Goal: Obtain resource: Obtain resource

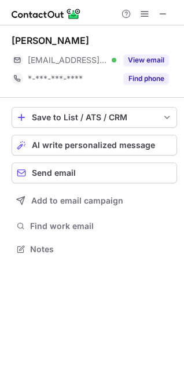
scroll to position [241, 184]
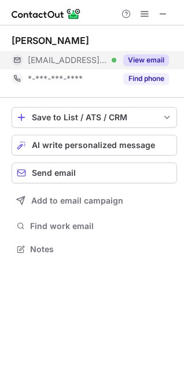
click at [143, 61] on button "View email" at bounding box center [146, 60] width 46 height 12
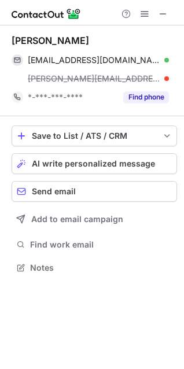
scroll to position [259, 184]
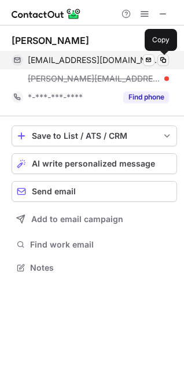
click at [160, 62] on span at bounding box center [162, 60] width 9 height 9
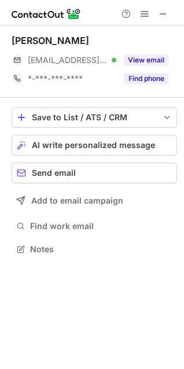
scroll to position [241, 184]
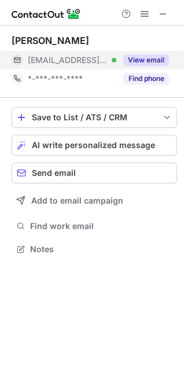
click at [156, 59] on button "View email" at bounding box center [146, 60] width 46 height 12
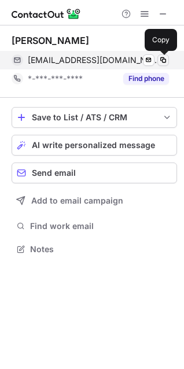
click at [164, 59] on span at bounding box center [162, 60] width 9 height 9
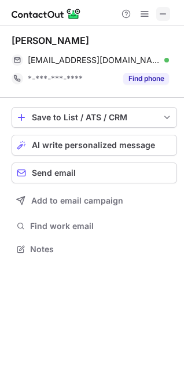
click at [162, 12] on span at bounding box center [162, 13] width 9 height 9
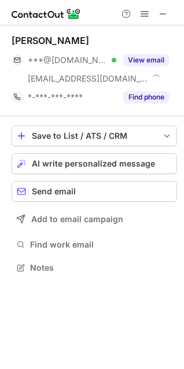
scroll to position [259, 184]
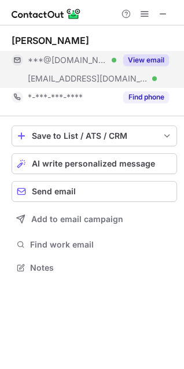
click at [157, 62] on button "View email" at bounding box center [146, 60] width 46 height 12
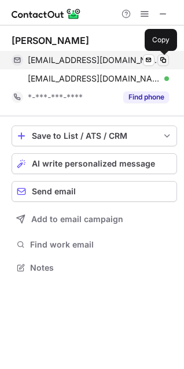
click at [162, 61] on span at bounding box center [162, 60] width 9 height 9
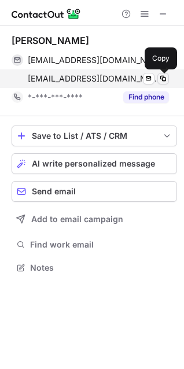
click at [164, 79] on span at bounding box center [162, 78] width 9 height 9
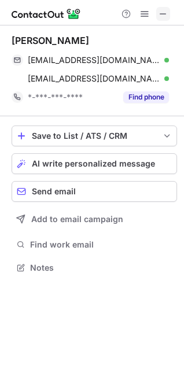
click at [165, 14] on span at bounding box center [162, 13] width 9 height 9
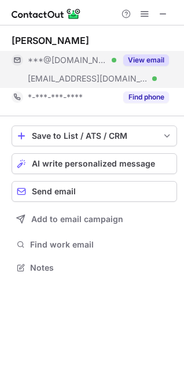
click at [141, 63] on button "View email" at bounding box center [146, 60] width 46 height 12
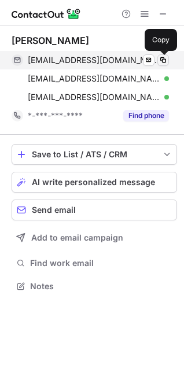
click at [166, 57] on span at bounding box center [162, 60] width 9 height 9
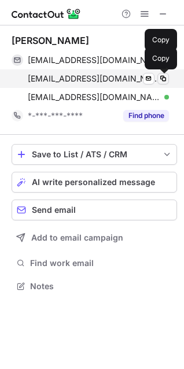
click at [161, 77] on span at bounding box center [162, 78] width 9 height 9
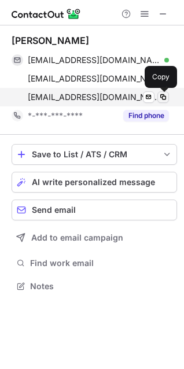
click at [162, 98] on span at bounding box center [162, 97] width 9 height 9
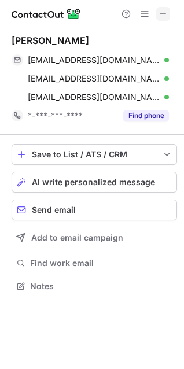
click at [166, 14] on span at bounding box center [162, 13] width 9 height 9
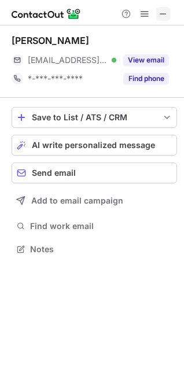
scroll to position [241, 184]
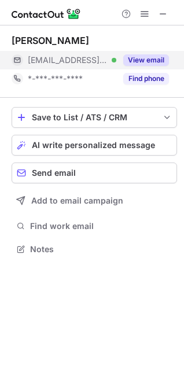
click at [149, 61] on button "View email" at bounding box center [146, 60] width 46 height 12
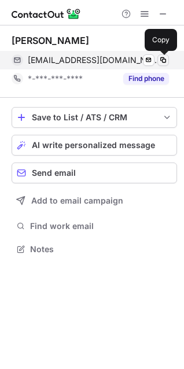
click at [161, 58] on span at bounding box center [162, 60] width 9 height 9
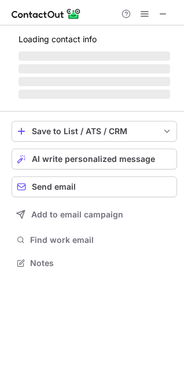
scroll to position [278, 184]
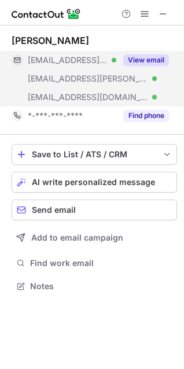
click at [144, 61] on button "View email" at bounding box center [146, 60] width 46 height 12
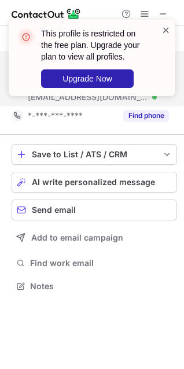
click at [165, 26] on span at bounding box center [165, 30] width 9 height 12
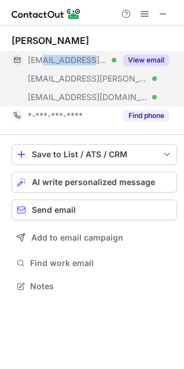
drag, startPoint x: 89, startPoint y: 60, endPoint x: 41, endPoint y: 61, distance: 48.0
click at [41, 61] on div "***@outlook.de Verified" at bounding box center [72, 60] width 88 height 10
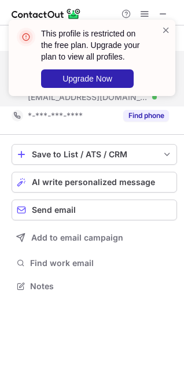
copy span "@outlook.de"
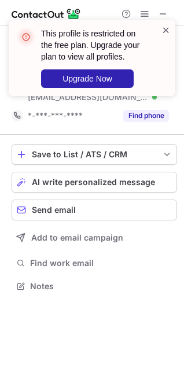
click at [166, 29] on span at bounding box center [165, 30] width 9 height 12
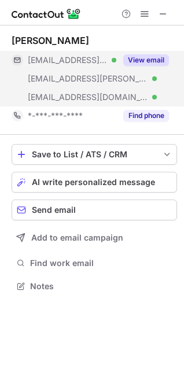
click at [147, 65] on button "View email" at bounding box center [146, 60] width 46 height 12
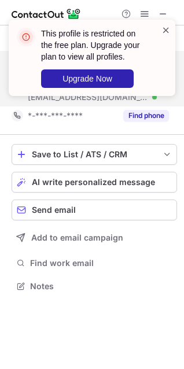
click at [167, 29] on span at bounding box center [165, 30] width 9 height 12
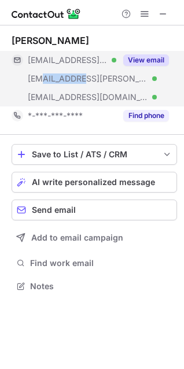
drag, startPoint x: 76, startPoint y: 82, endPoint x: 42, endPoint y: 82, distance: 34.7
click at [42, 82] on span "***@alice.de" at bounding box center [88, 78] width 120 height 10
copy span "@alice.de"
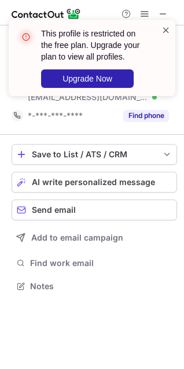
click at [166, 31] on span at bounding box center [165, 30] width 9 height 12
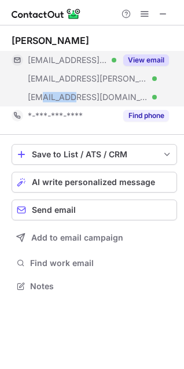
drag, startPoint x: 70, startPoint y: 98, endPoint x: 43, endPoint y: 101, distance: 27.3
click at [43, 101] on div "***@bfe.tv Verified" at bounding box center [72, 97] width 88 height 10
copy span "@bfe.tv"
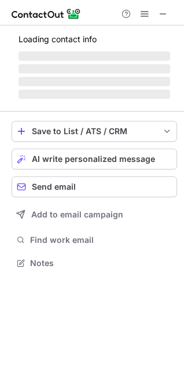
scroll to position [241, 184]
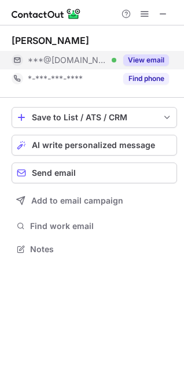
click at [150, 65] on button "View email" at bounding box center [146, 60] width 46 height 12
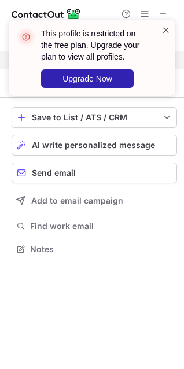
click at [165, 34] on span at bounding box center [165, 30] width 9 height 12
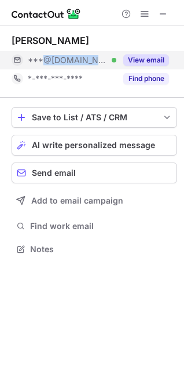
drag, startPoint x: 86, startPoint y: 64, endPoint x: 40, endPoint y: 67, distance: 46.3
click at [40, 67] on div "***@gmail.com Verified" at bounding box center [64, 60] width 105 height 19
copy span "@gmail.com"
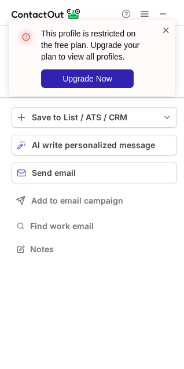
click at [166, 31] on span at bounding box center [165, 30] width 9 height 12
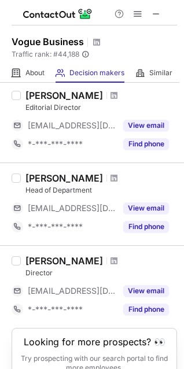
scroll to position [668, 0]
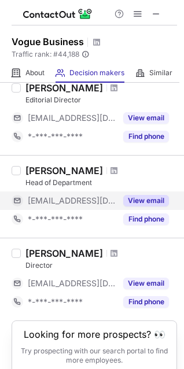
click at [155, 199] on button "View email" at bounding box center [146, 201] width 46 height 12
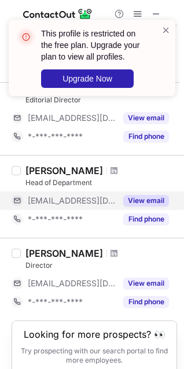
click at [143, 195] on button "View email" at bounding box center [146, 201] width 46 height 12
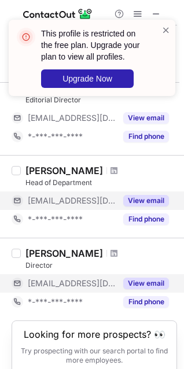
click at [153, 281] on button "View email" at bounding box center [146, 284] width 46 height 12
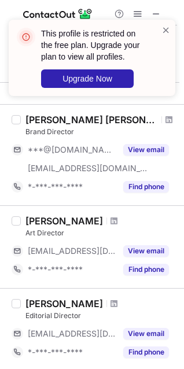
scroll to position [431, 0]
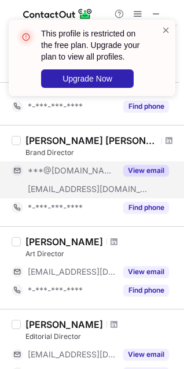
click at [144, 175] on button "View email" at bounding box center [146, 171] width 46 height 12
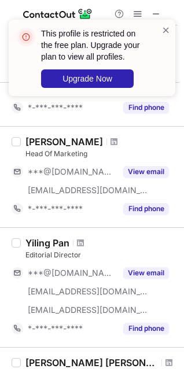
scroll to position [197, 0]
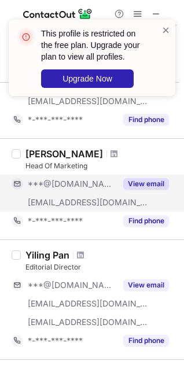
click at [149, 186] on button "View email" at bounding box center [146, 184] width 46 height 12
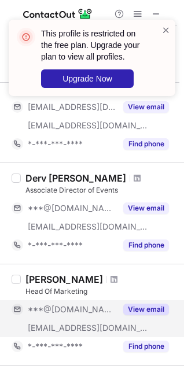
scroll to position [71, 0]
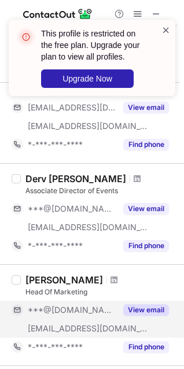
click at [162, 27] on span at bounding box center [165, 30] width 9 height 12
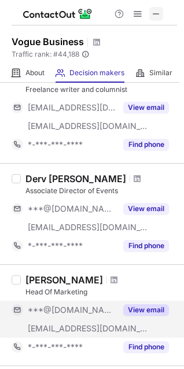
click at [156, 15] on span at bounding box center [155, 13] width 9 height 9
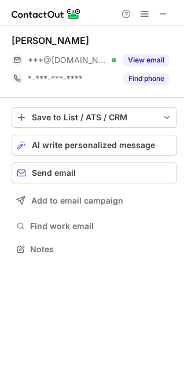
scroll to position [241, 184]
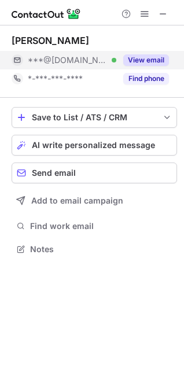
click at [153, 62] on button "View email" at bounding box center [146, 60] width 46 height 12
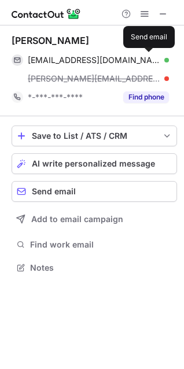
scroll to position [259, 184]
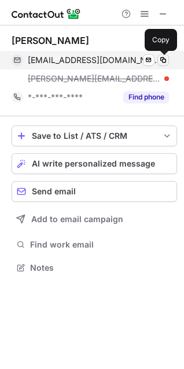
click at [162, 61] on span at bounding box center [162, 60] width 9 height 9
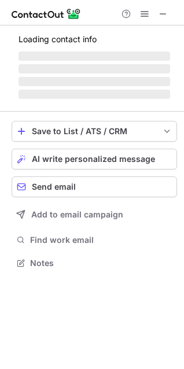
scroll to position [241, 184]
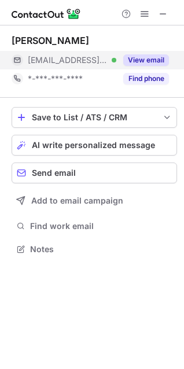
click at [142, 61] on button "View email" at bounding box center [146, 60] width 46 height 12
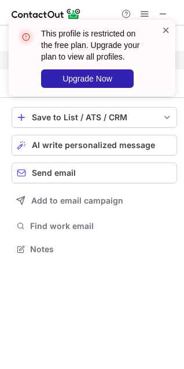
click at [169, 29] on span at bounding box center [165, 30] width 9 height 12
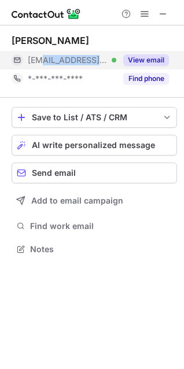
drag, startPoint x: 99, startPoint y: 60, endPoint x: 42, endPoint y: 60, distance: 57.2
click at [42, 60] on span "***@primark.co.uk" at bounding box center [68, 60] width 80 height 10
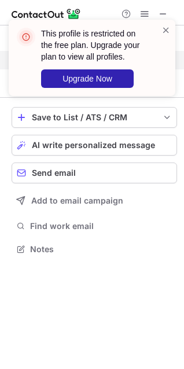
copy span "@primark.co.uk"
click at [167, 29] on span at bounding box center [165, 30] width 9 height 12
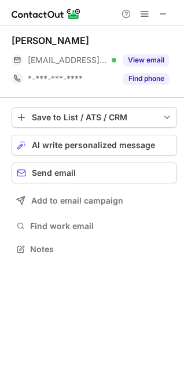
click at [162, 15] on span at bounding box center [162, 13] width 9 height 9
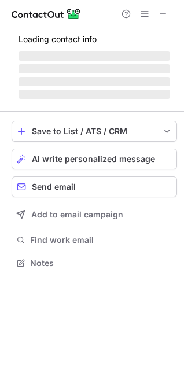
scroll to position [259, 184]
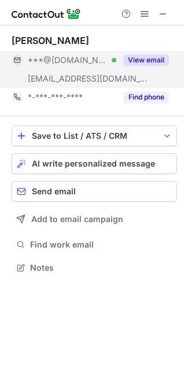
click at [138, 64] on button "View email" at bounding box center [146, 60] width 46 height 12
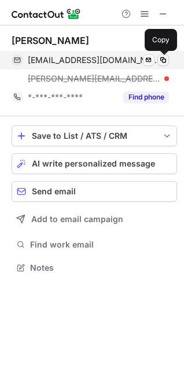
click at [164, 60] on span at bounding box center [162, 60] width 9 height 9
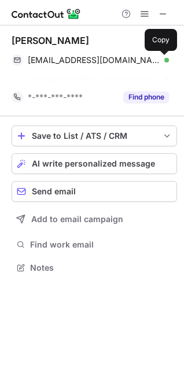
scroll to position [241, 184]
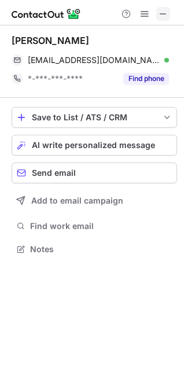
click at [161, 15] on span at bounding box center [162, 13] width 9 height 9
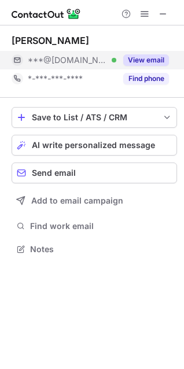
click at [152, 66] on div "View email" at bounding box center [142, 60] width 53 height 19
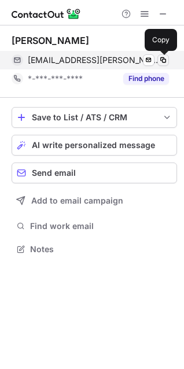
click at [167, 60] on span at bounding box center [162, 60] width 9 height 9
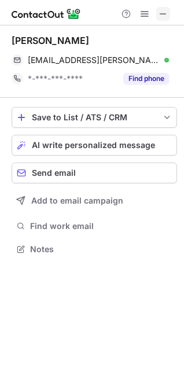
click at [159, 14] on span at bounding box center [162, 13] width 9 height 9
